Goal: Task Accomplishment & Management: Manage account settings

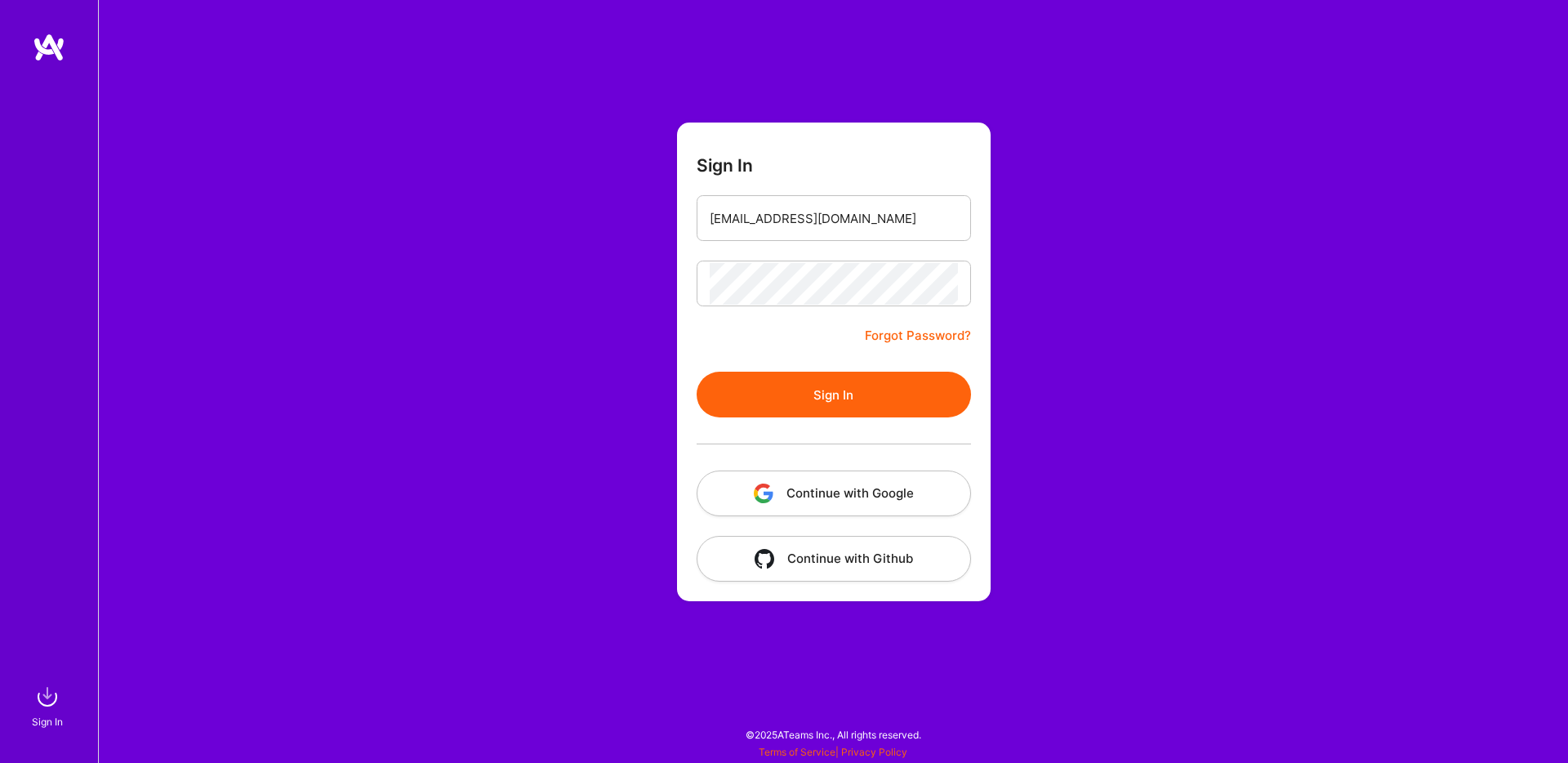
click at [864, 400] on button "Sign In" at bounding box center [833, 394] width 274 height 45
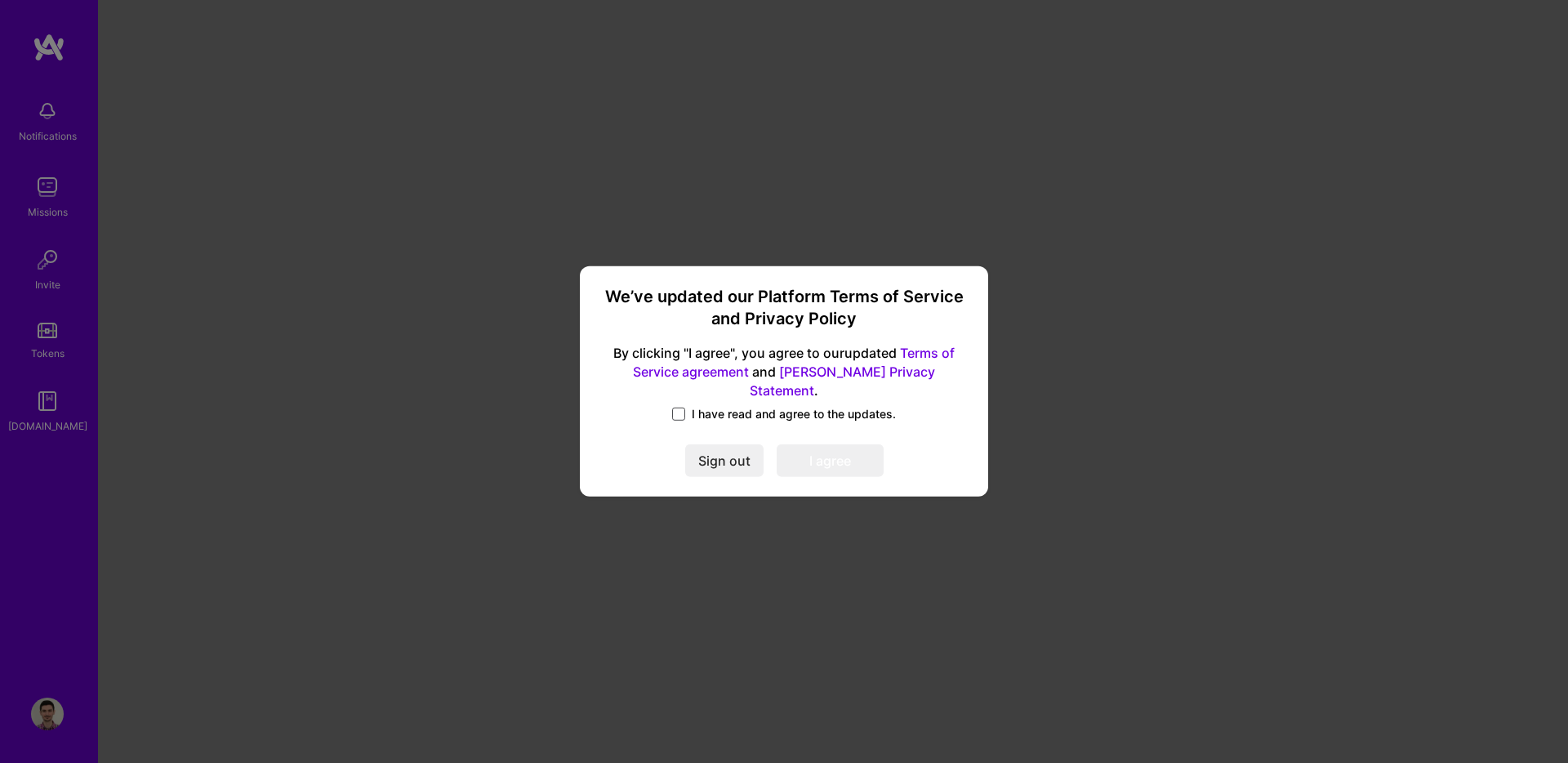
click at [685, 408] on span at bounding box center [678, 414] width 13 height 13
click at [0, 0] on input "I have read and agree to the updates." at bounding box center [0, 0] width 0 height 0
click at [842, 459] on button "I agree" at bounding box center [830, 461] width 107 height 33
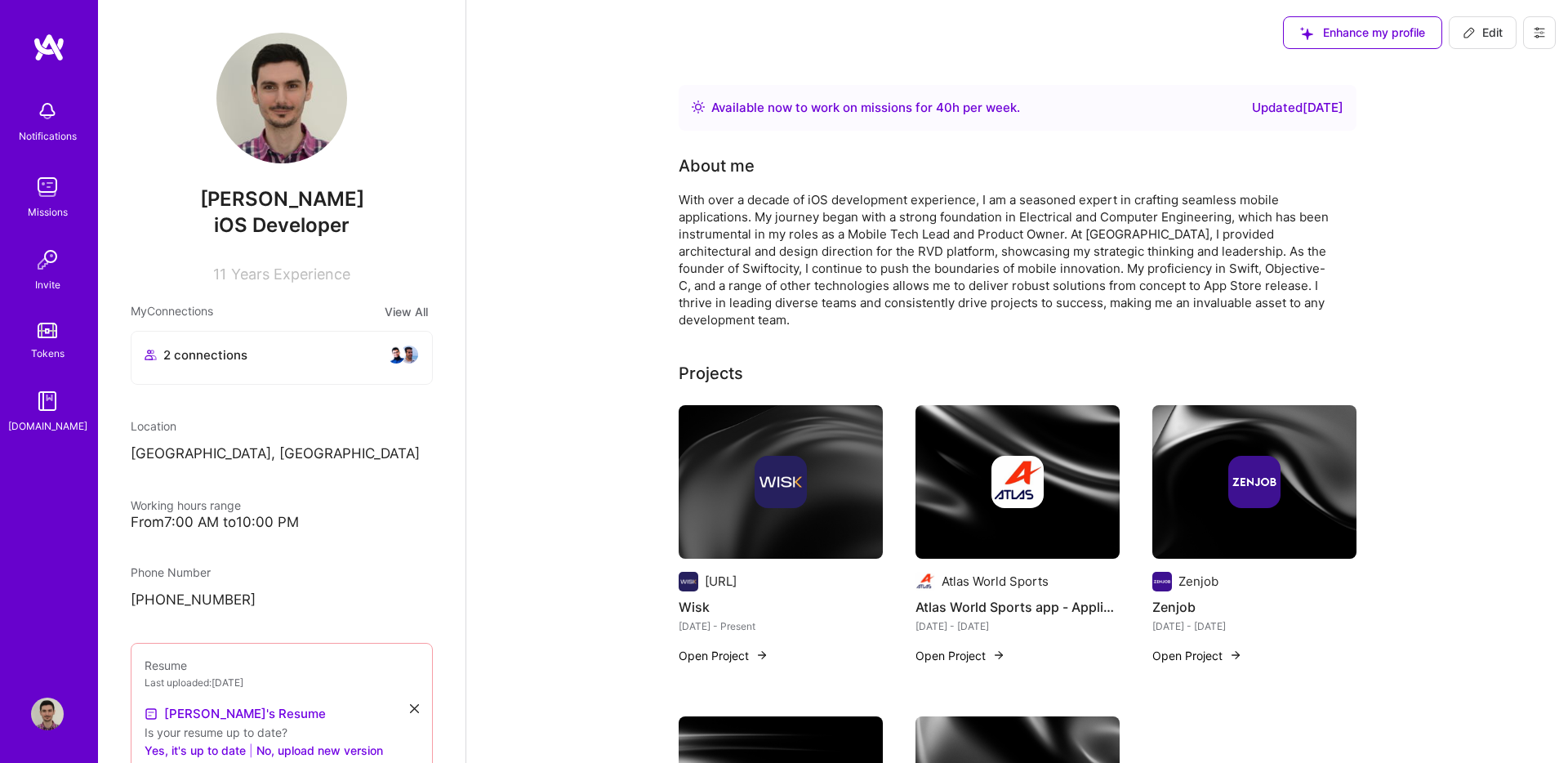
click at [1543, 20] on button at bounding box center [1540, 32] width 33 height 33
click at [1484, 19] on button "Edit" at bounding box center [1483, 32] width 68 height 33
select select "RS"
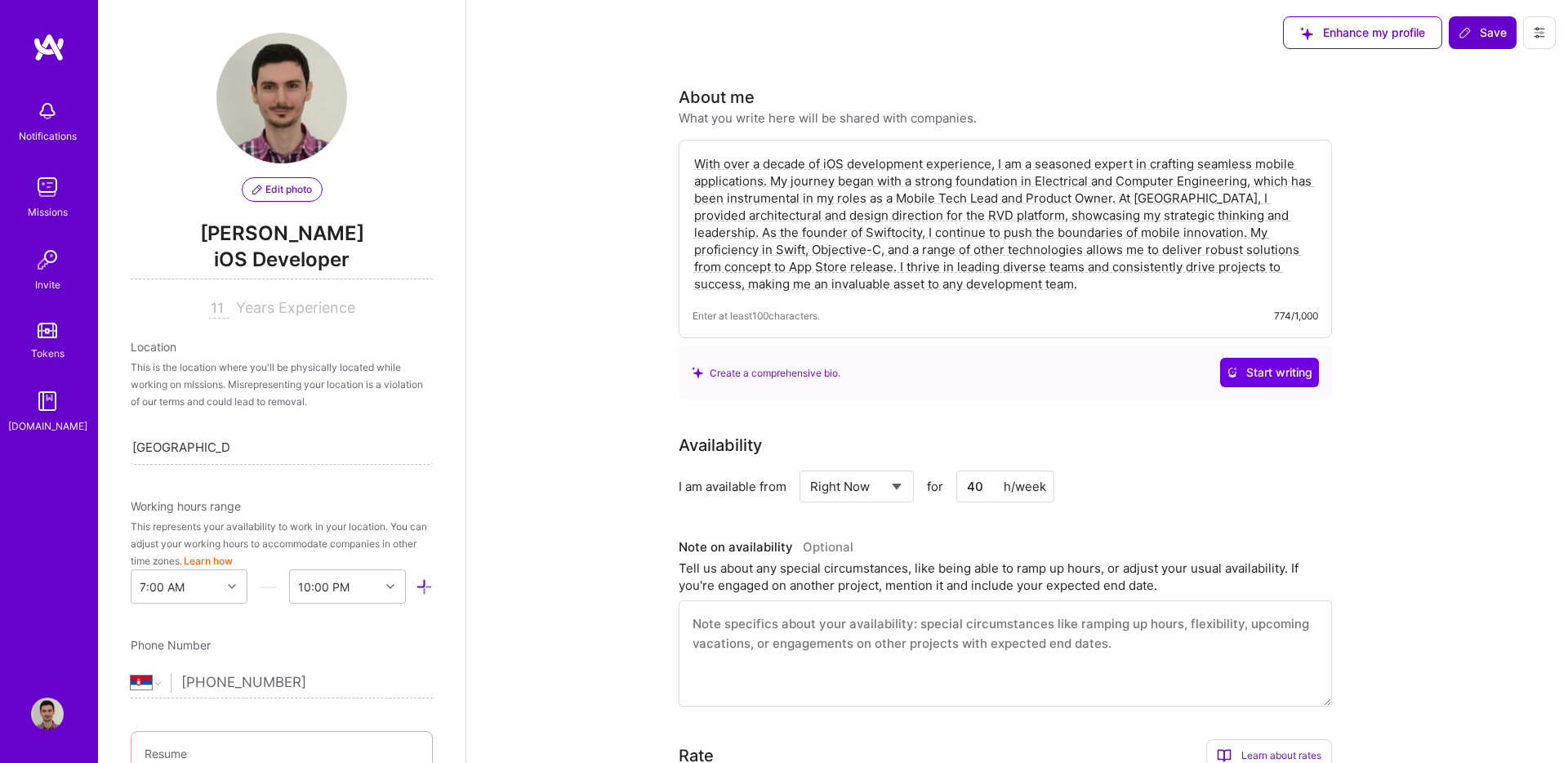
scroll to position [700, 0]
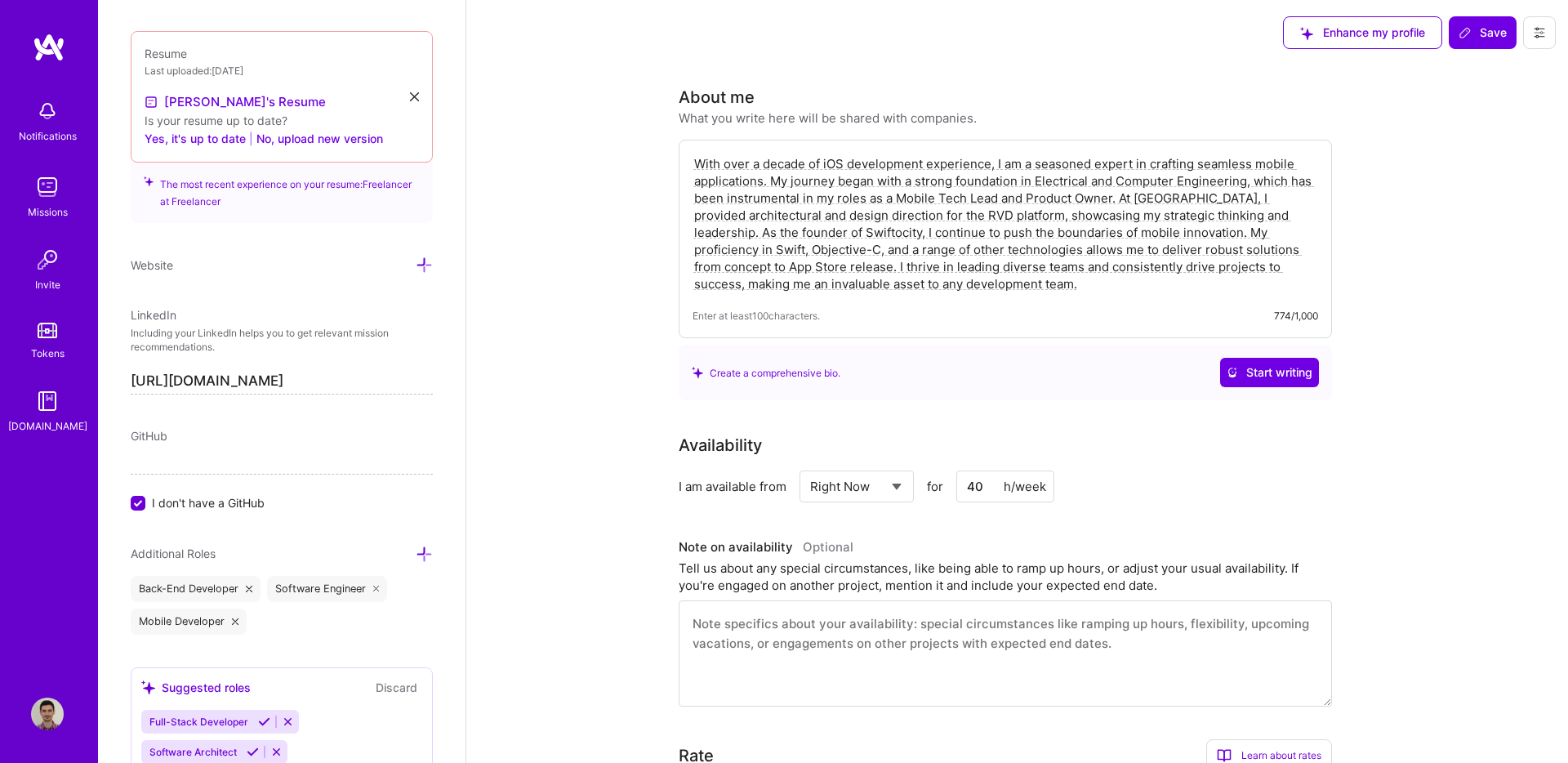
click at [877, 487] on select "Select... Right Now Future Date Not Available" at bounding box center [857, 486] width 93 height 42
click at [975, 488] on input "40" at bounding box center [1005, 486] width 98 height 32
click at [899, 488] on select "Select... Right Now Future Date Not Available" at bounding box center [857, 486] width 93 height 42
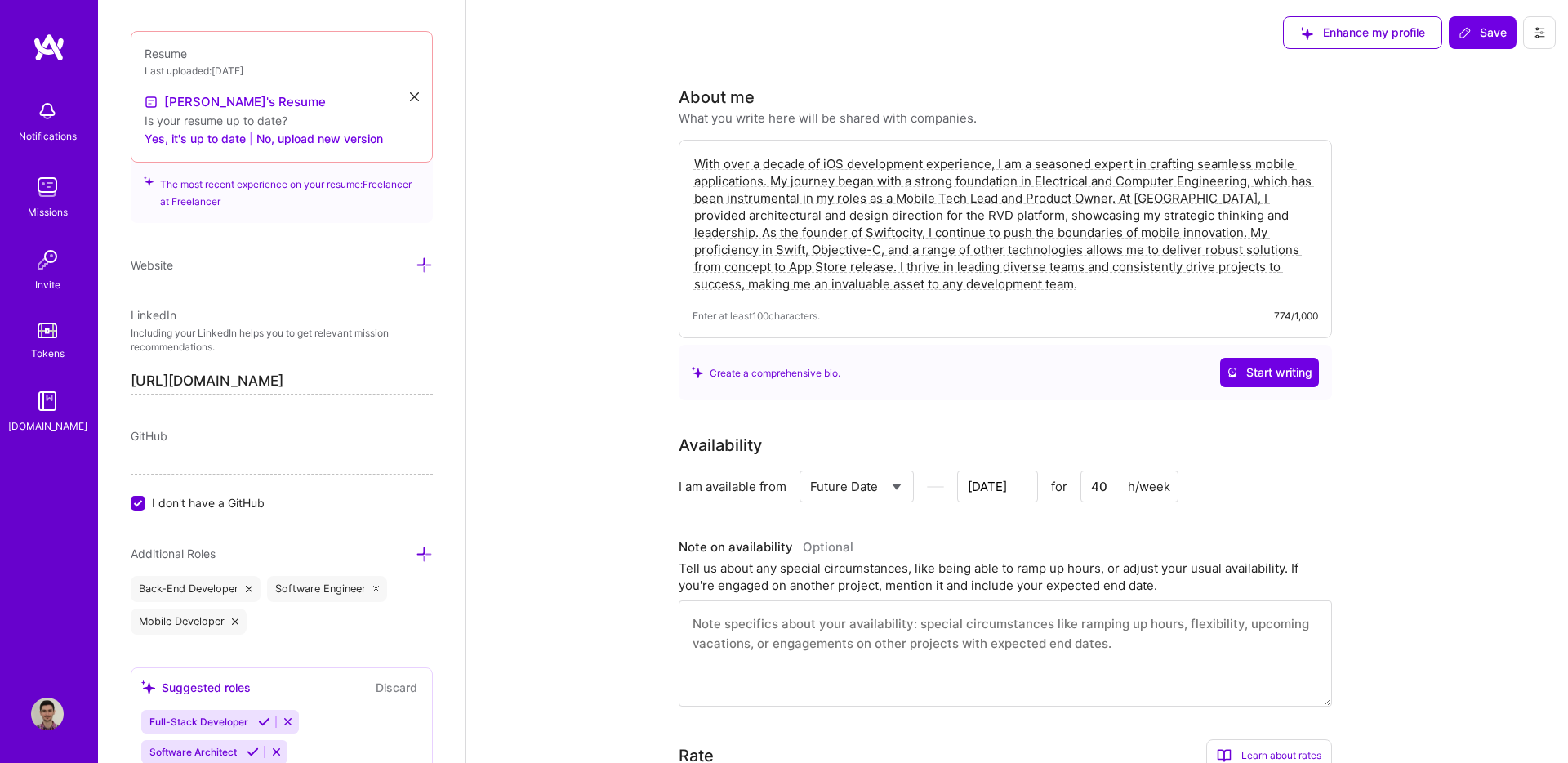
click at [898, 474] on select "Select... Right Now Future Date Not Available" at bounding box center [857, 486] width 93 height 42
select select "Right Now"
click at [979, 489] on input "40" at bounding box center [1005, 486] width 98 height 32
type input "20"
